Goal: Task Accomplishment & Management: Use online tool/utility

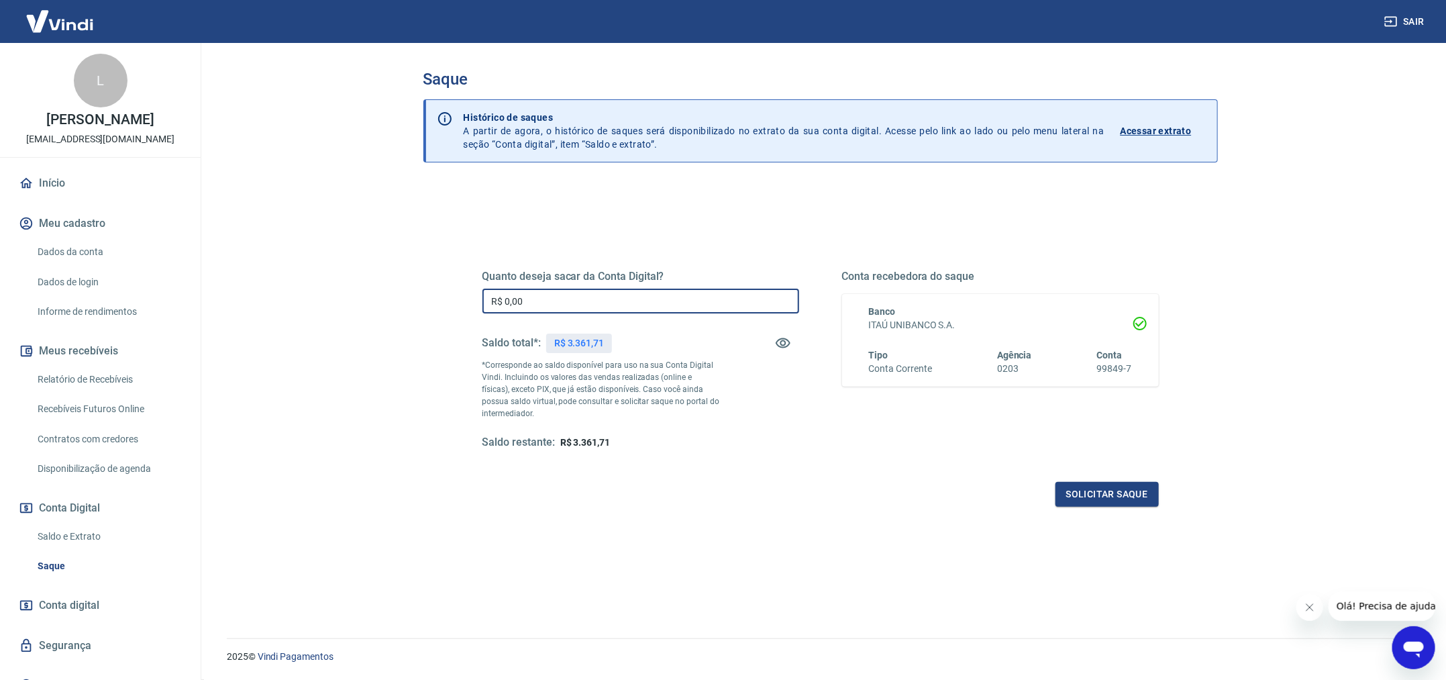
click at [585, 301] on input "R$ 0,00" at bounding box center [640, 301] width 317 height 25
type input "R$ 3.000,00"
click at [1116, 491] on button "Solicitar saque" at bounding box center [1107, 494] width 103 height 25
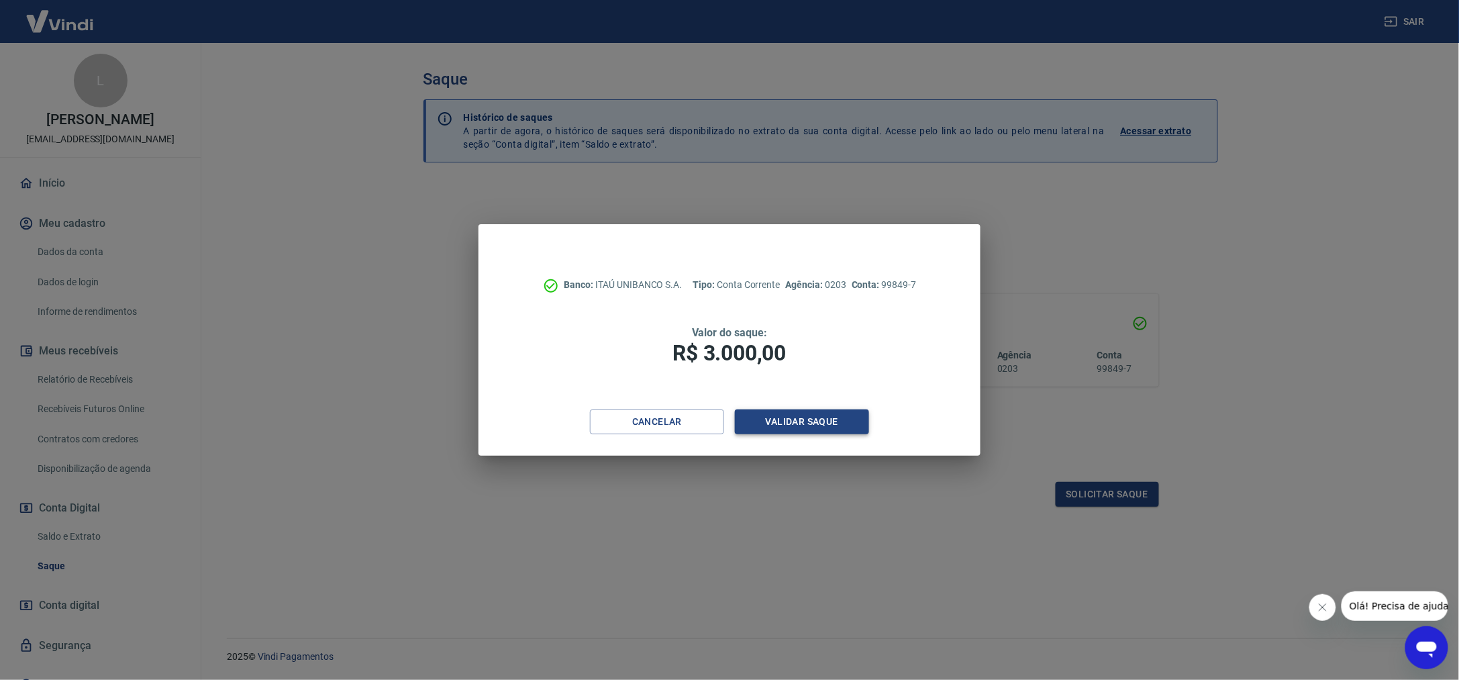
click at [789, 426] on button "Validar saque" at bounding box center [802, 421] width 134 height 25
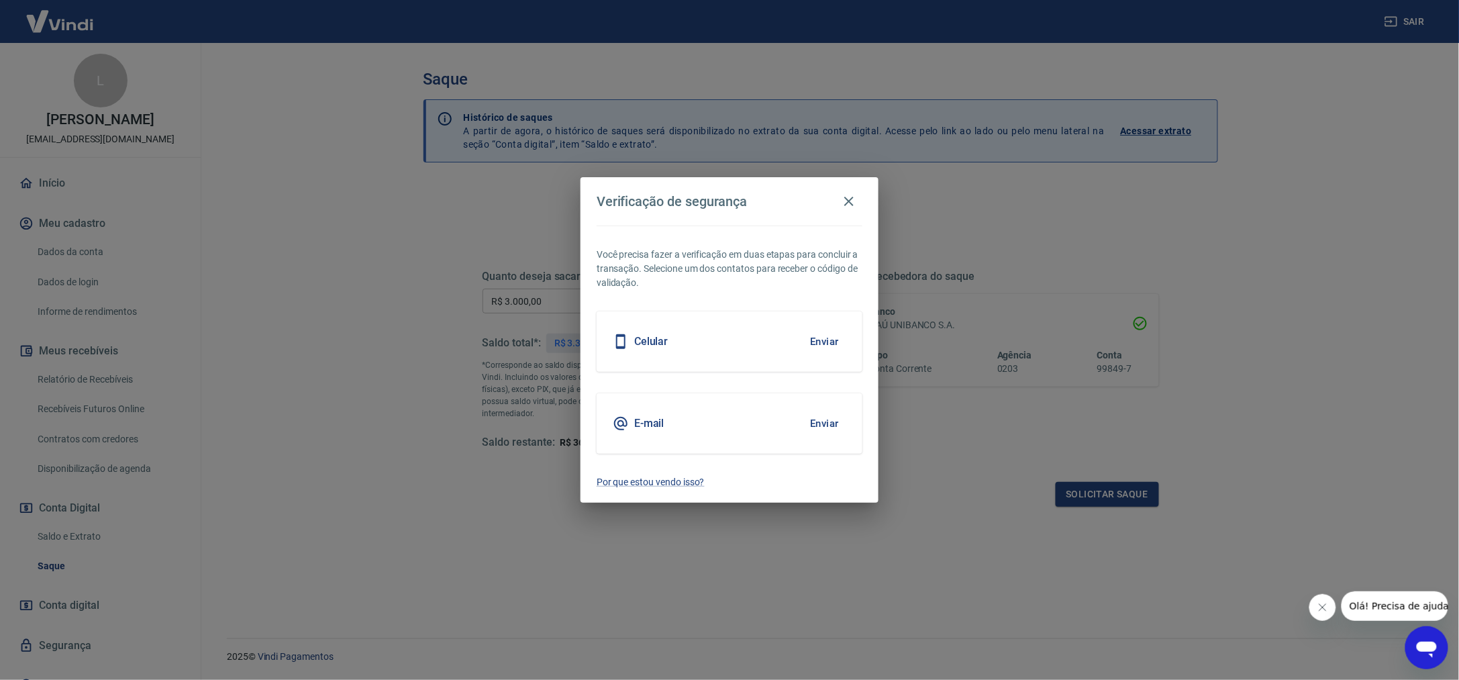
click at [826, 424] on button "Enviar" at bounding box center [825, 423] width 44 height 28
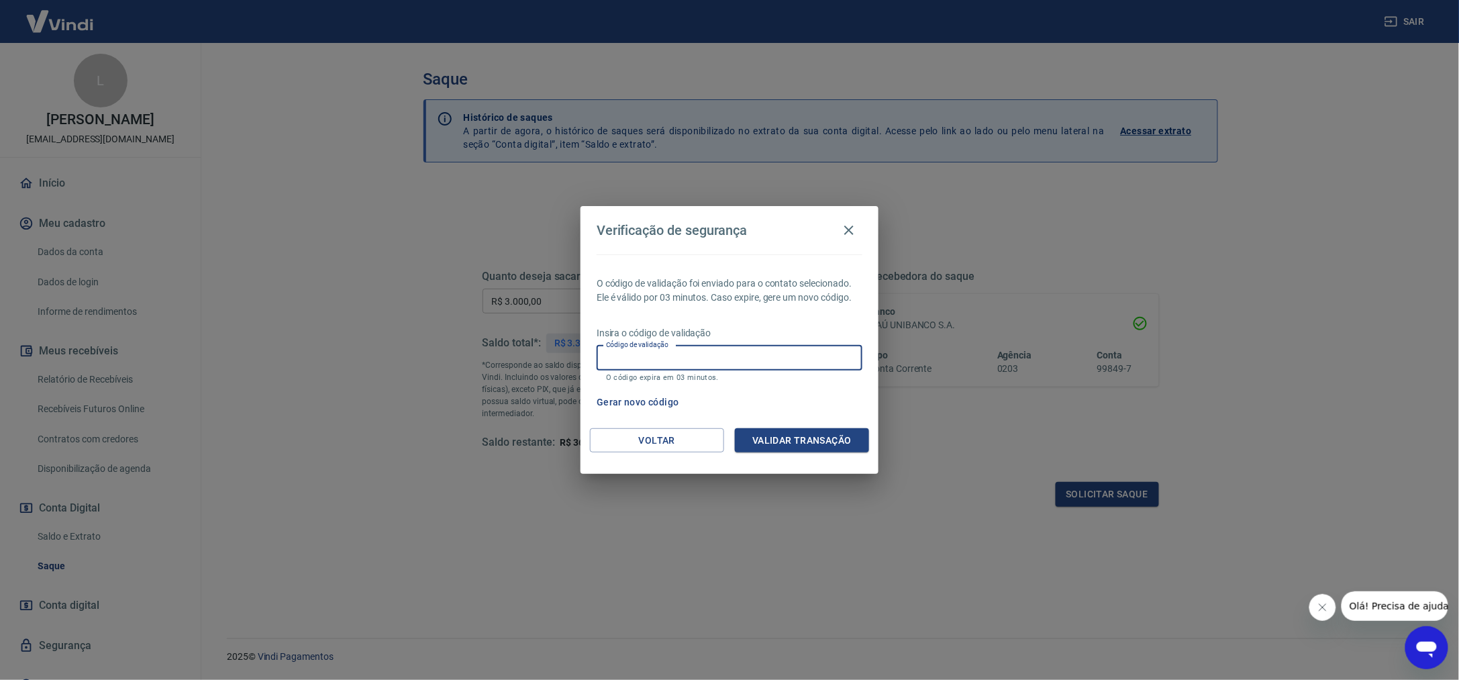
click at [729, 360] on input "Código de validação" at bounding box center [730, 358] width 266 height 25
type input "123753"
click at [776, 435] on button "Validar transação" at bounding box center [802, 440] width 134 height 25
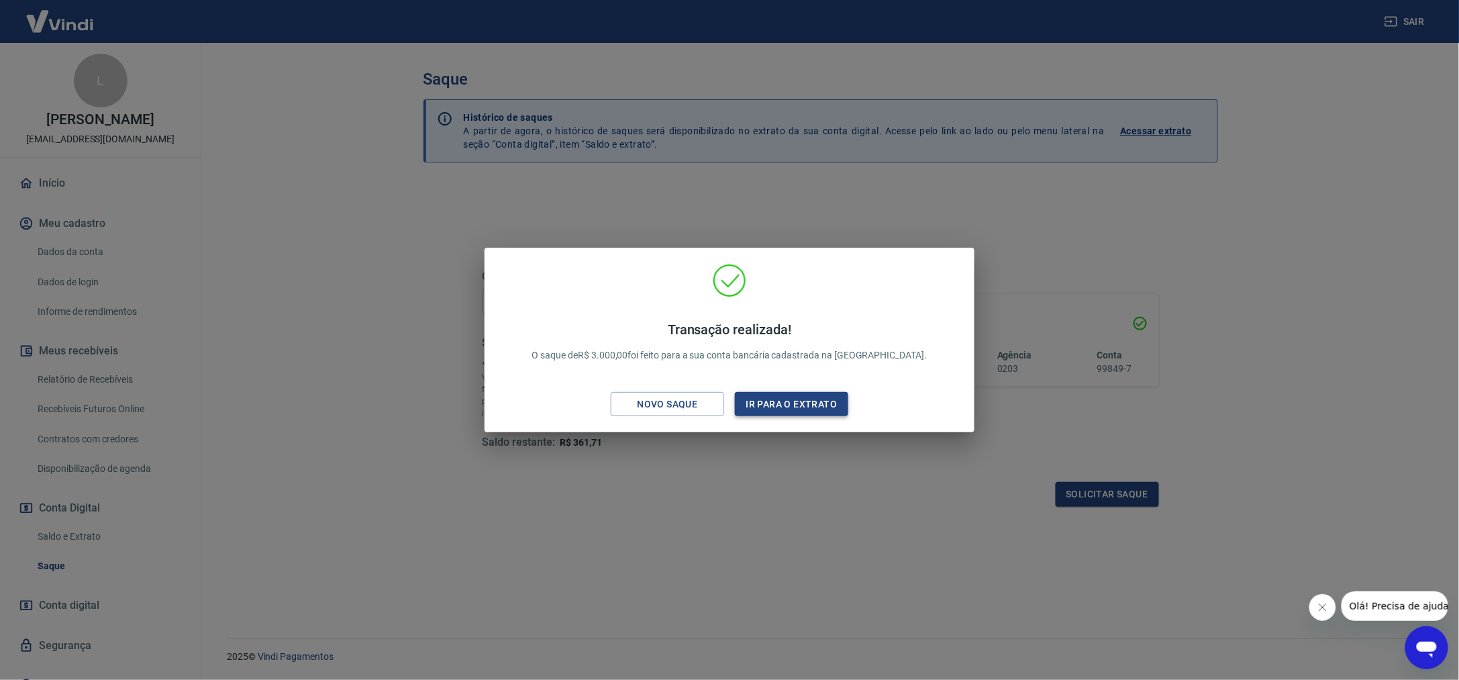
click at [820, 407] on button "Ir para o extrato" at bounding box center [791, 404] width 113 height 25
